Goal: Navigation & Orientation: Find specific page/section

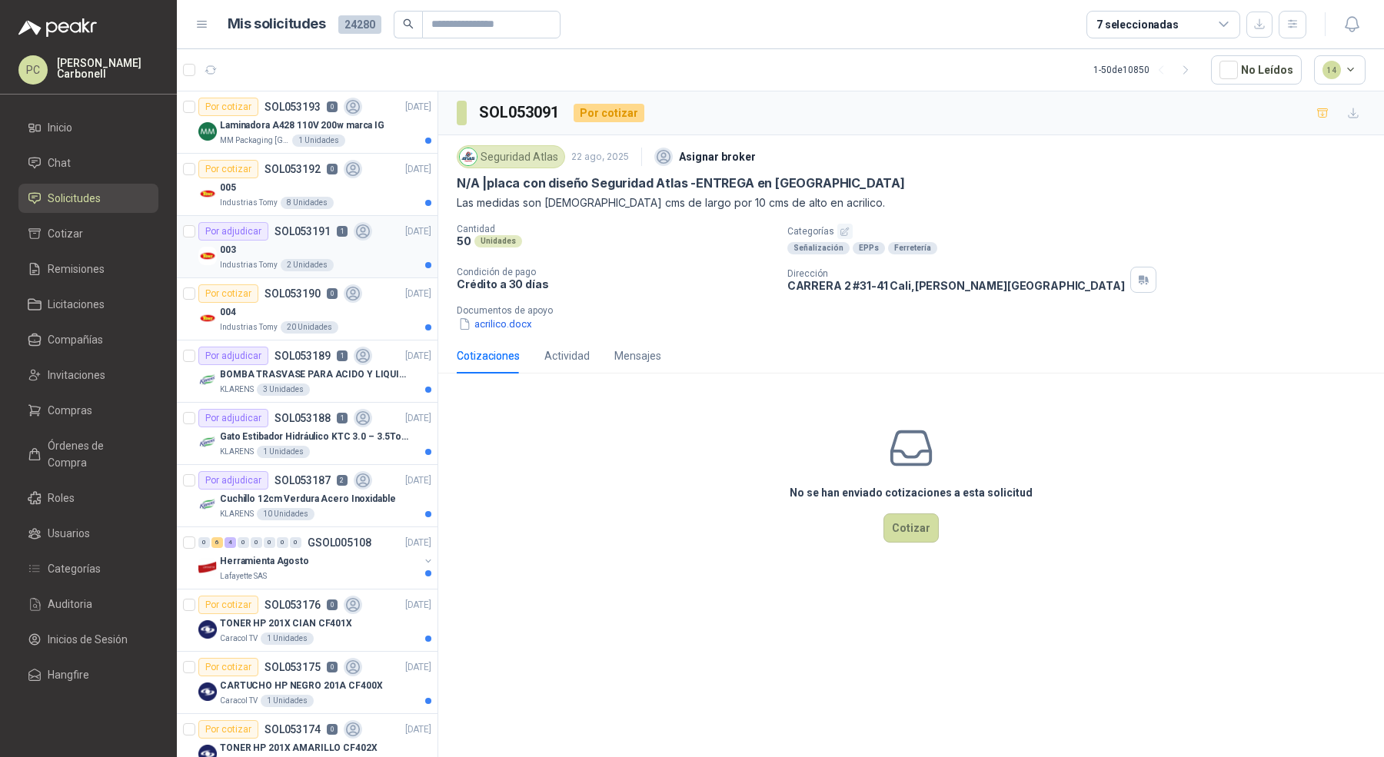
click at [279, 248] on div "003" at bounding box center [325, 250] width 211 height 18
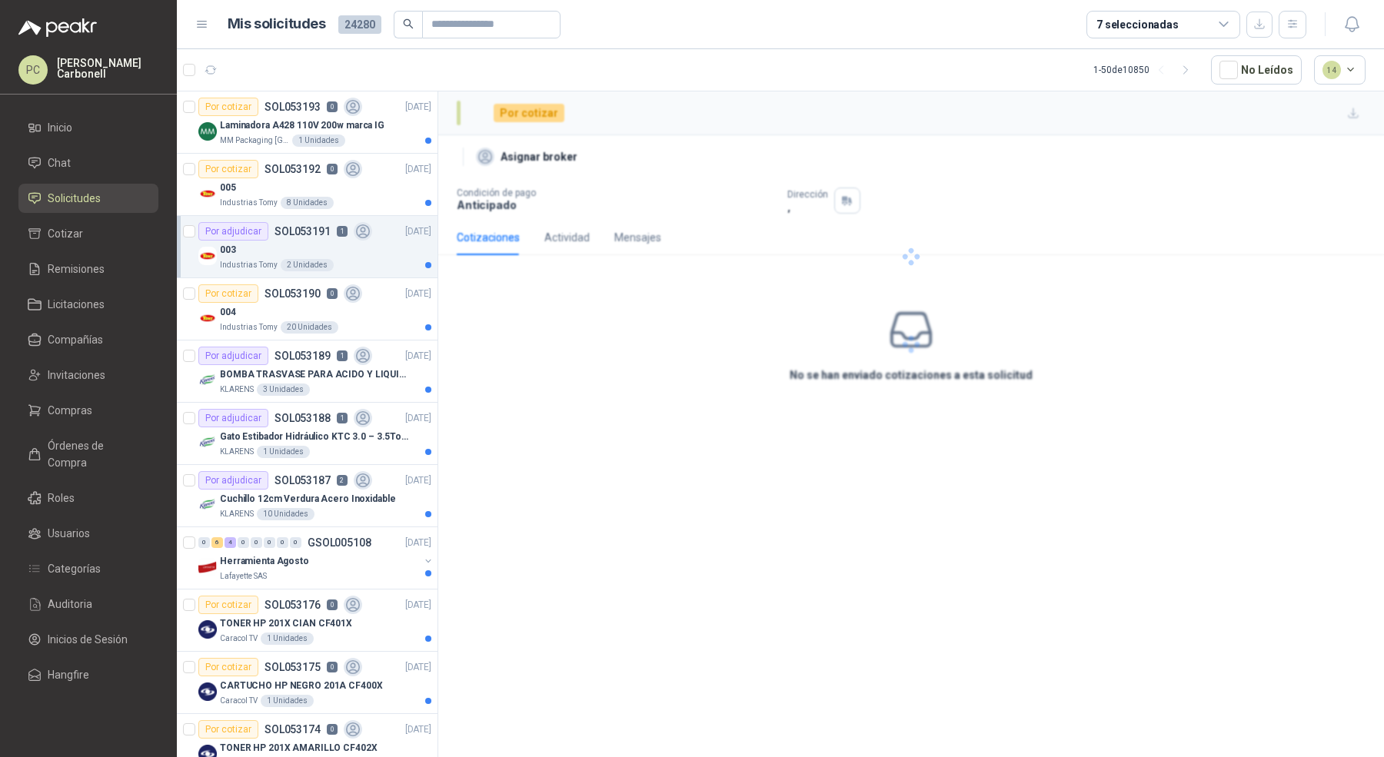
click at [278, 248] on div "003" at bounding box center [325, 250] width 211 height 18
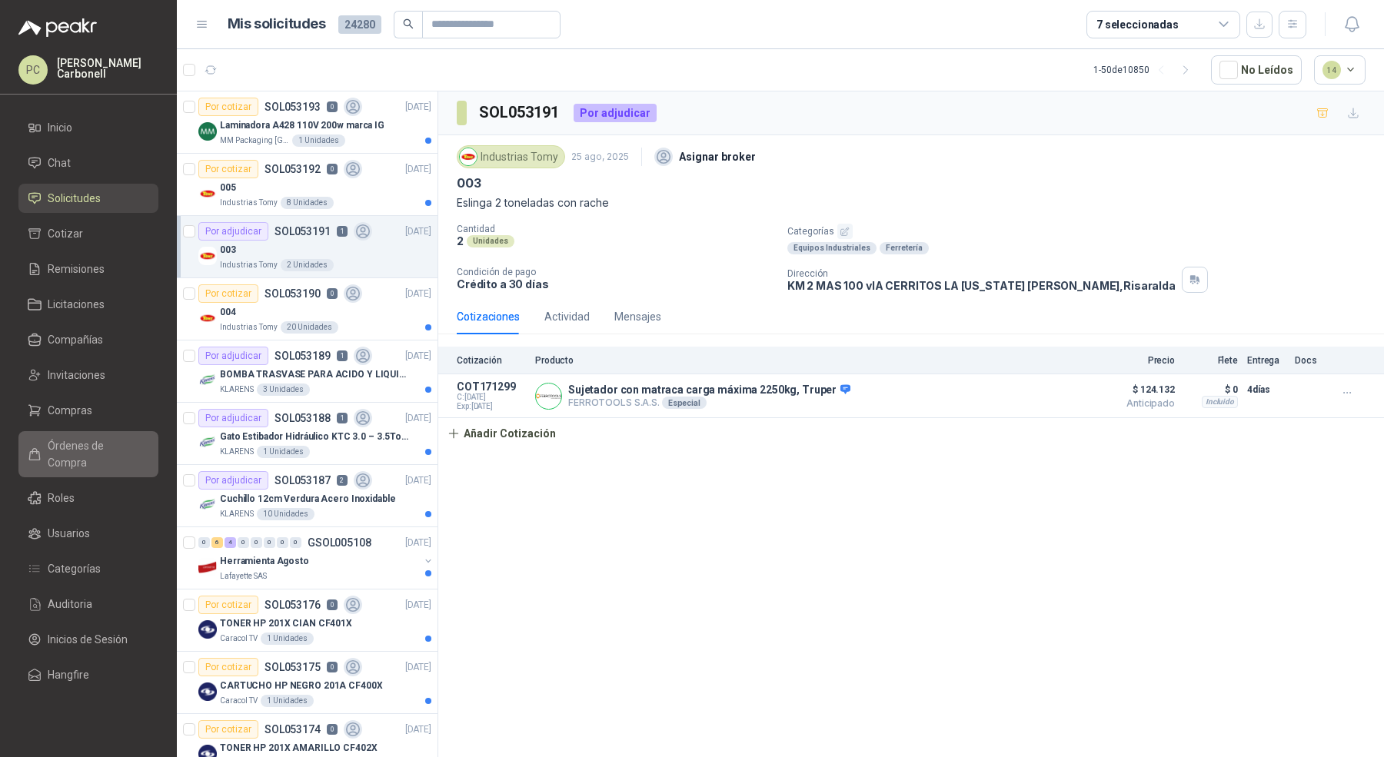
click at [112, 451] on span "Órdenes de Compra" at bounding box center [96, 454] width 96 height 34
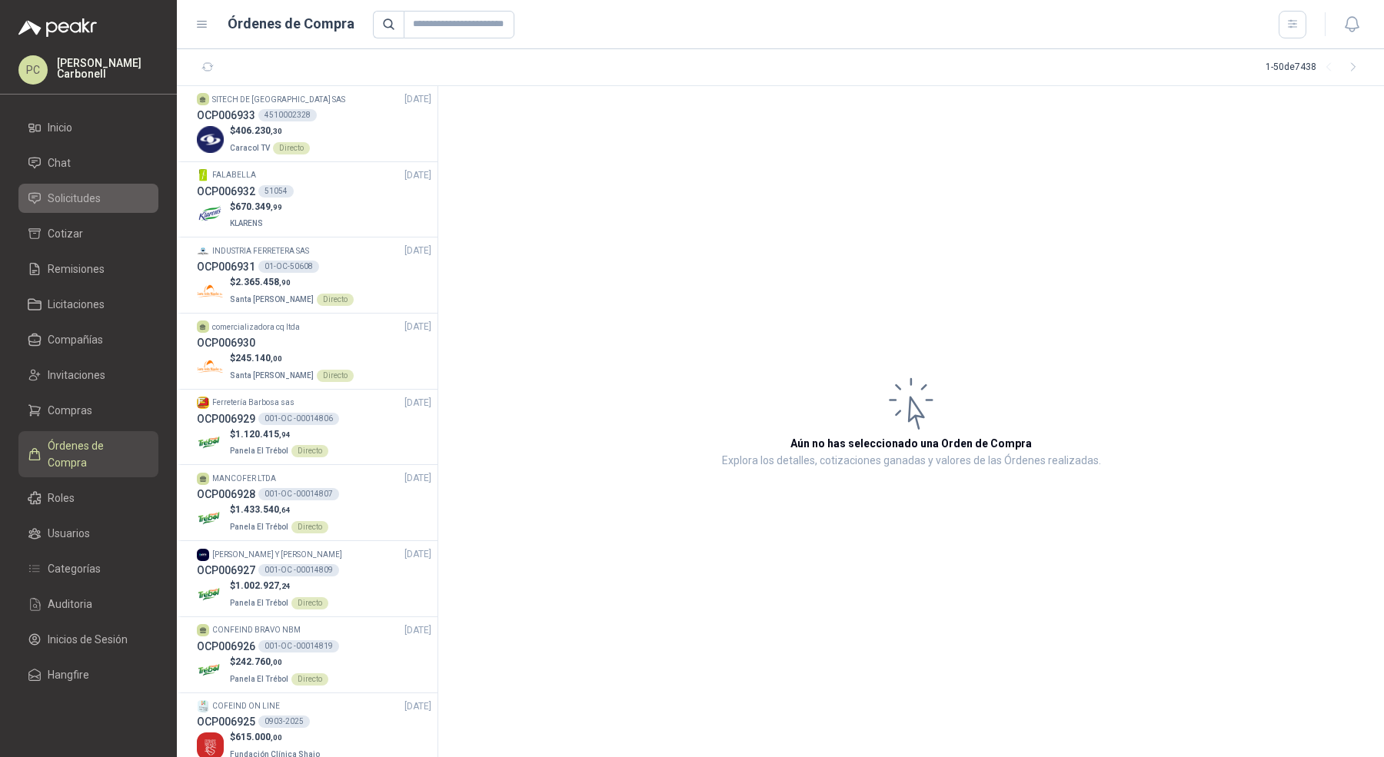
click at [91, 190] on span "Solicitudes" at bounding box center [74, 198] width 53 height 17
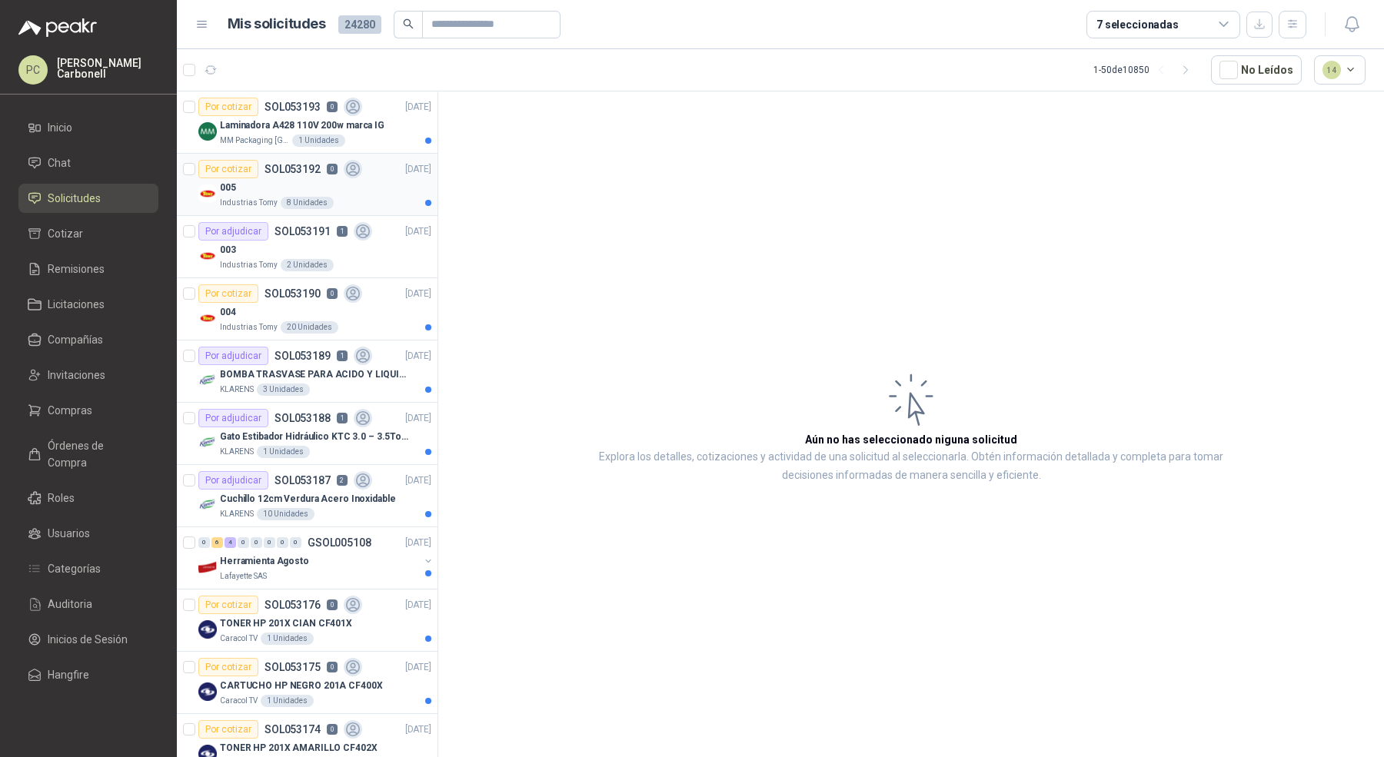
click at [359, 202] on div "Industrias Tomy 8 Unidades" at bounding box center [325, 203] width 211 height 12
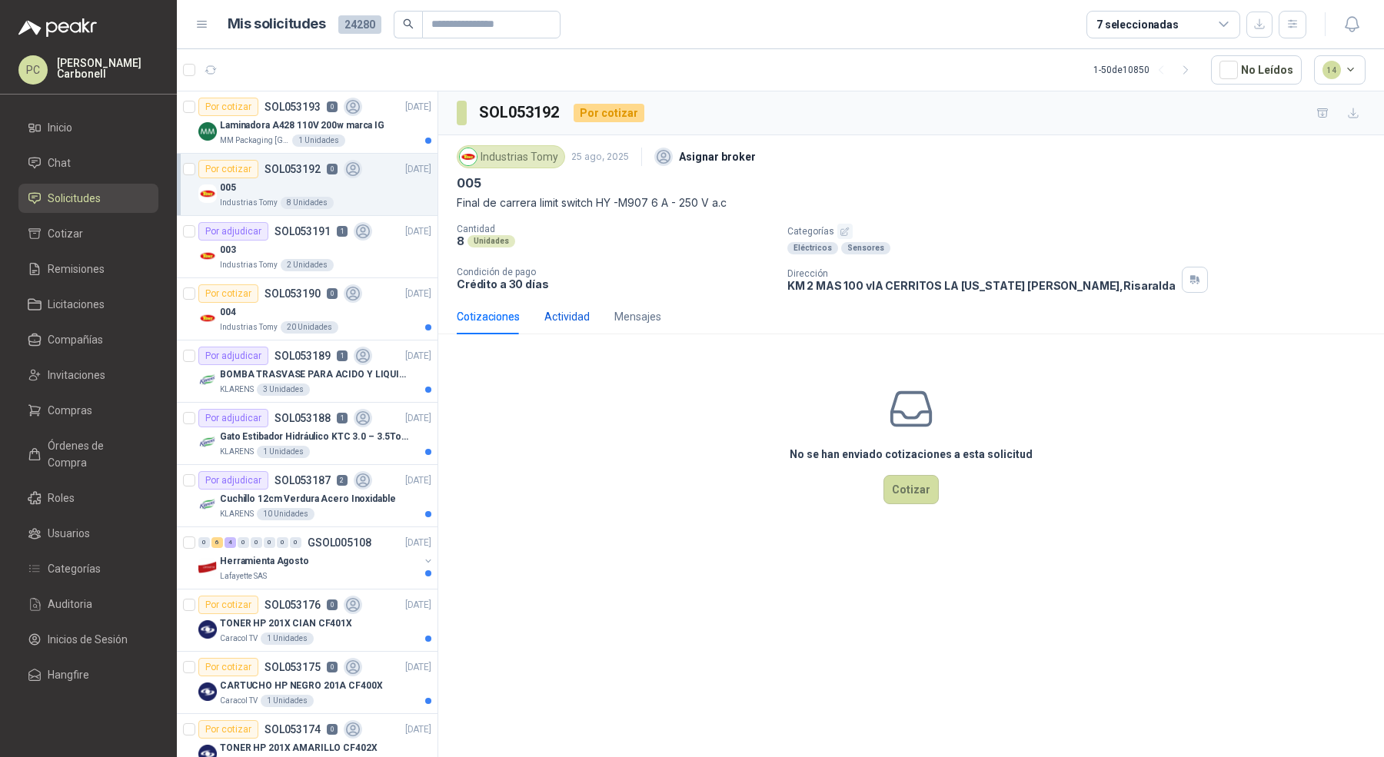
click at [562, 314] on div "Actividad" at bounding box center [566, 316] width 45 height 17
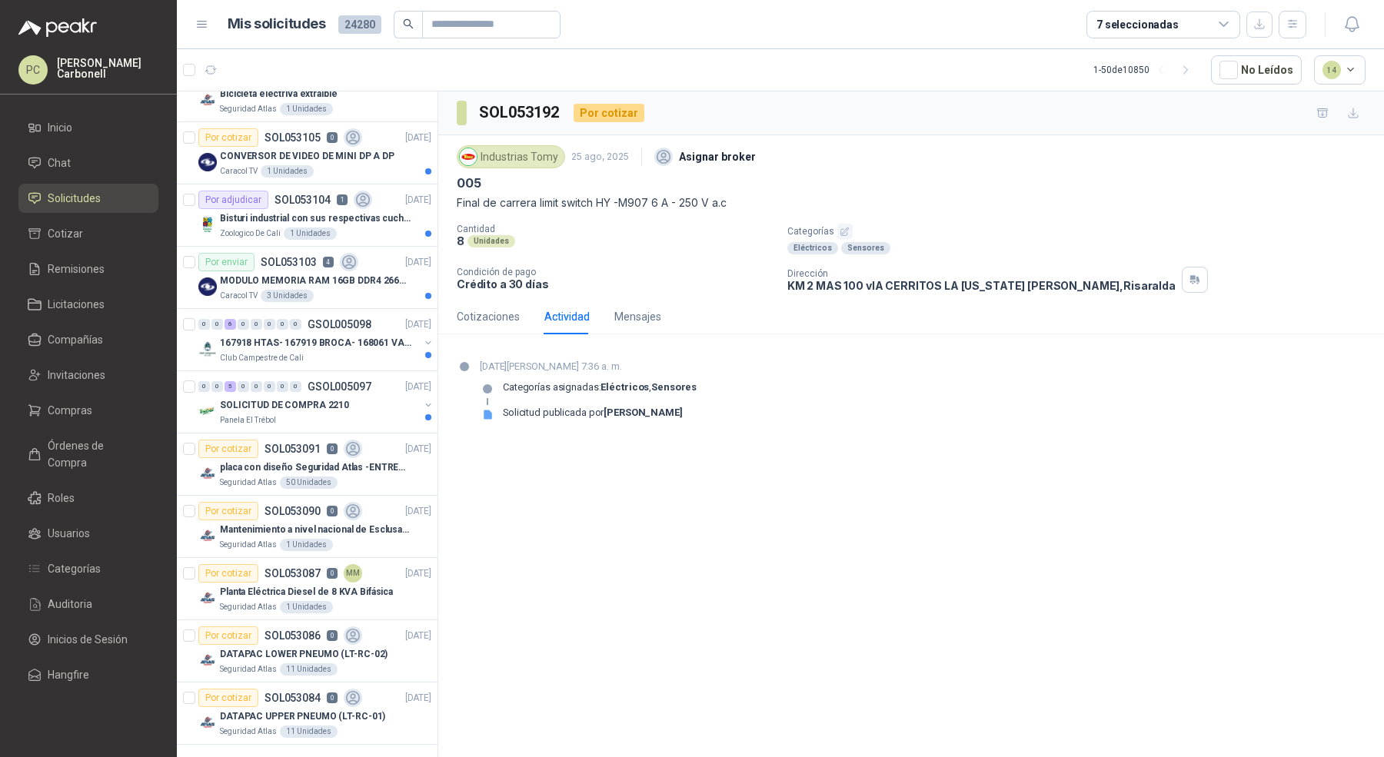
scroll to position [2460, 1]
click at [126, 446] on span "Órdenes de Compra" at bounding box center [96, 454] width 96 height 34
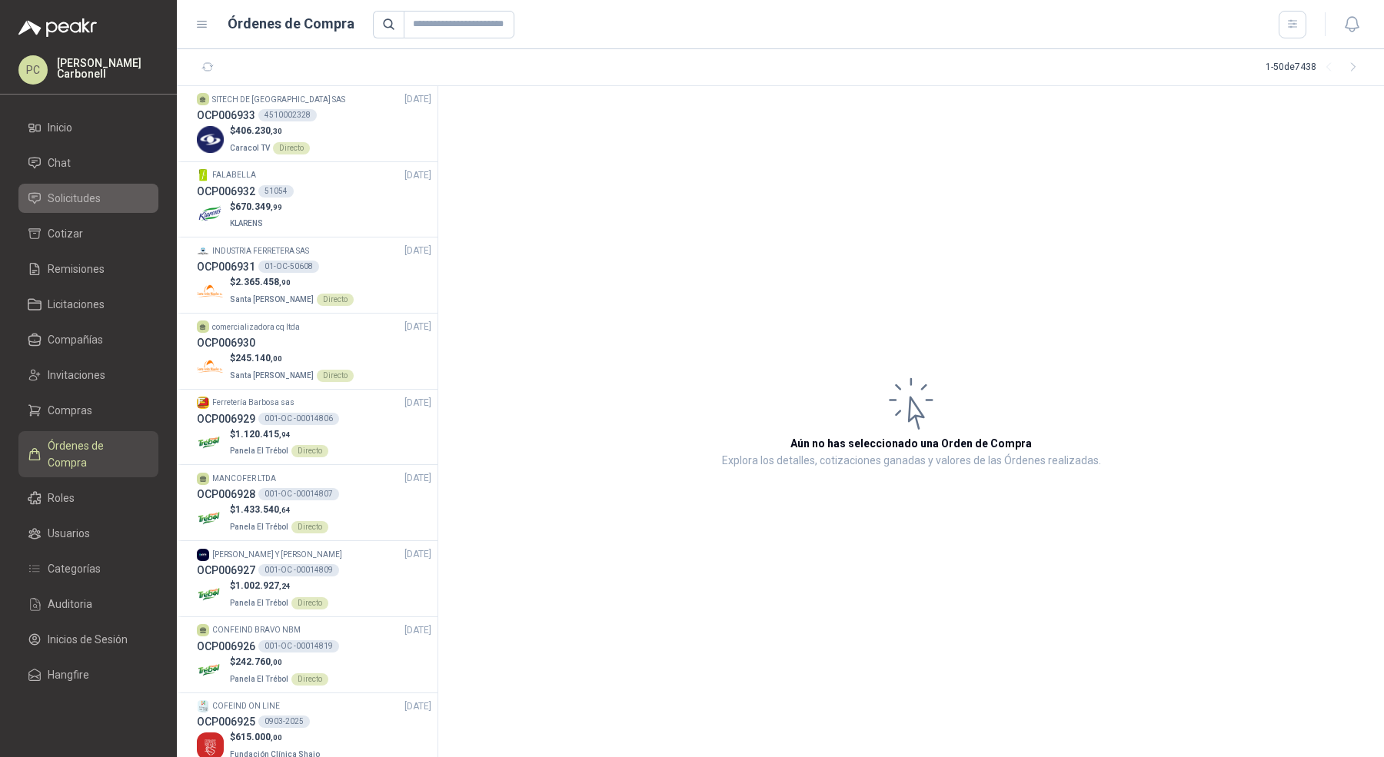
click at [115, 192] on li "Solicitudes" at bounding box center [88, 198] width 121 height 17
